Goal: Find specific page/section: Find specific page/section

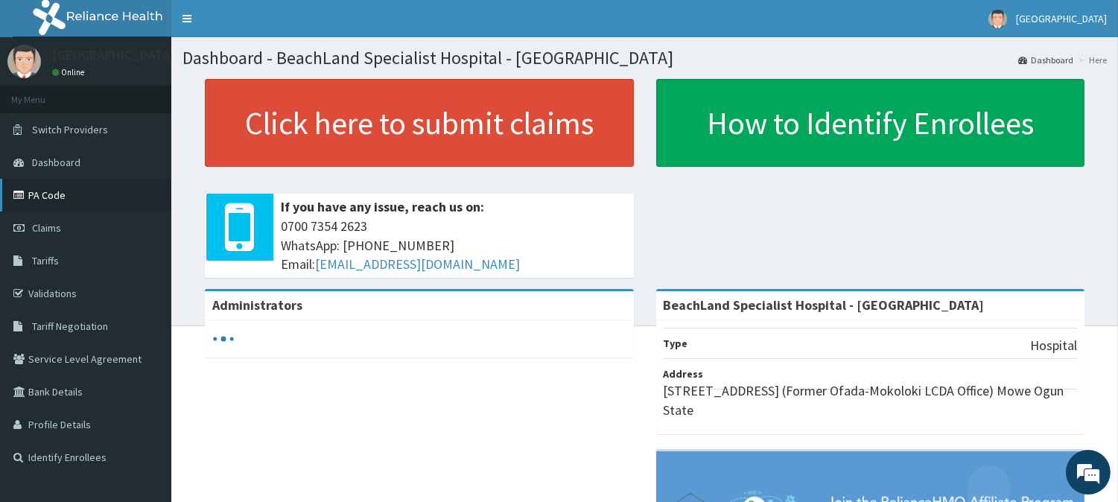
click at [45, 190] on link "PA Code" at bounding box center [85, 195] width 171 height 33
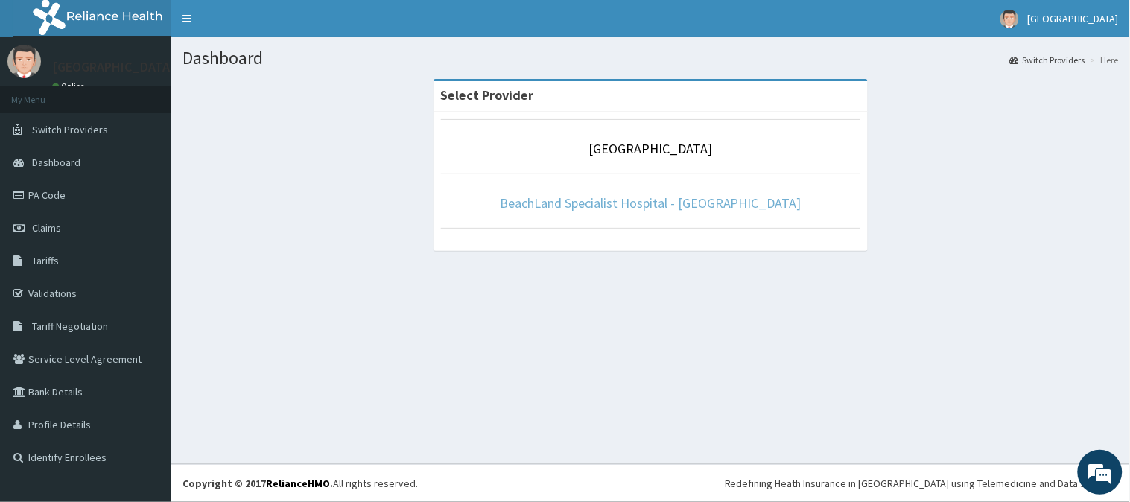
click at [606, 200] on link "BeachLand Specialist Hospital - [GEOGRAPHIC_DATA]" at bounding box center [651, 202] width 302 height 17
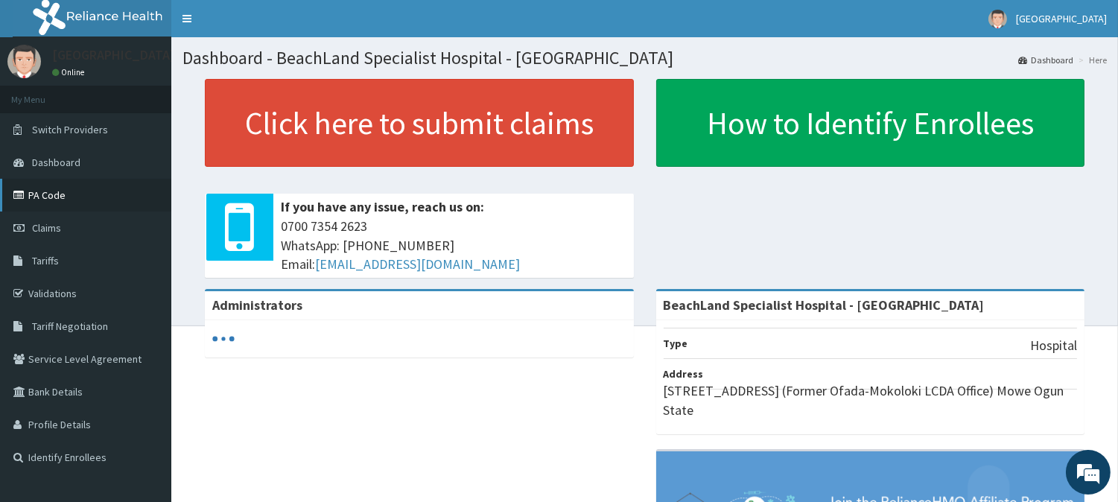
click at [51, 205] on link "PA Code" at bounding box center [85, 195] width 171 height 33
